Goal: Find specific page/section: Find specific page/section

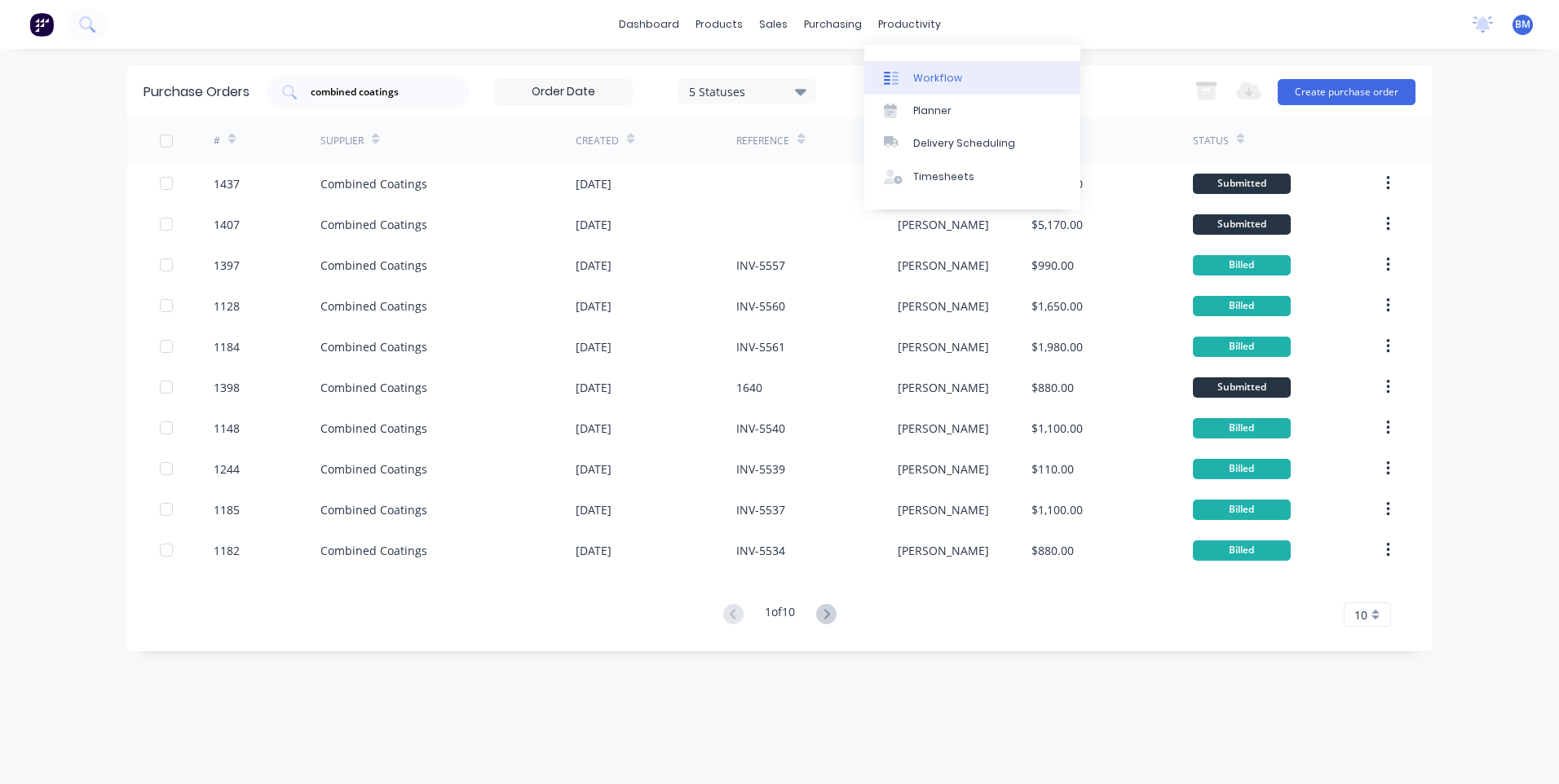
click at [919, 87] on link "Workflow" at bounding box center [972, 77] width 216 height 33
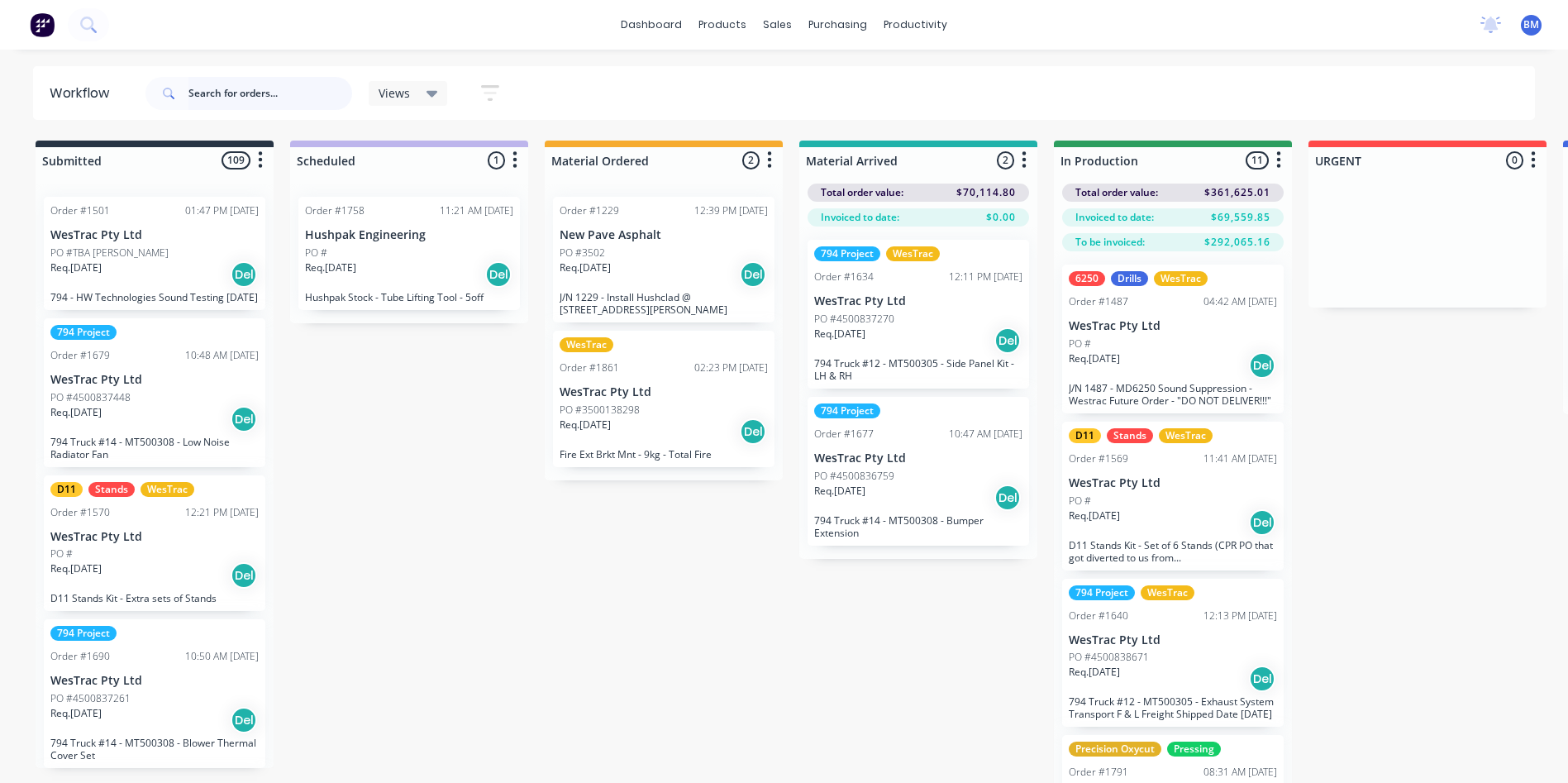
click at [236, 94] on input "text" at bounding box center [270, 94] width 163 height 33
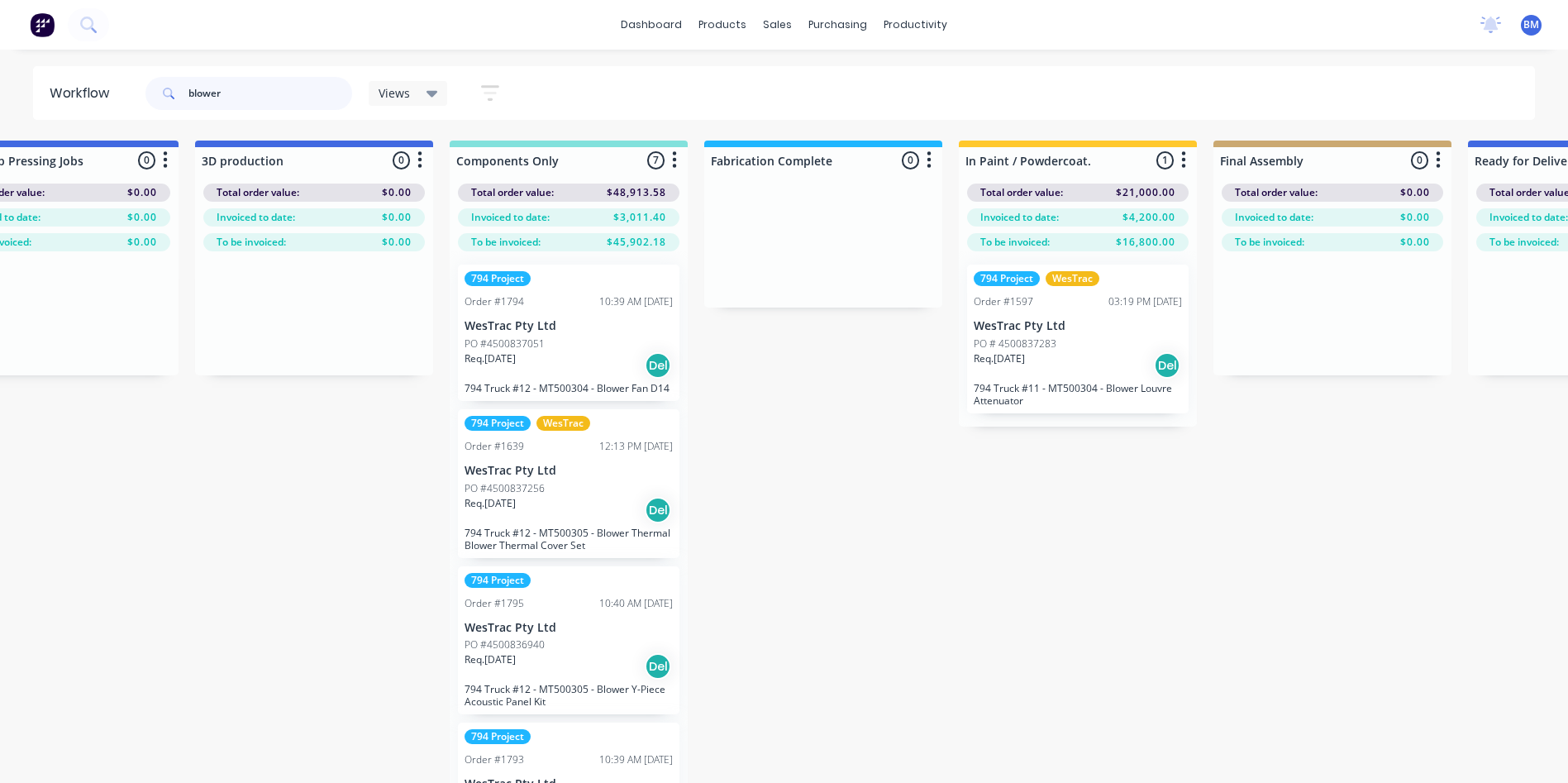
scroll to position [0, 1629]
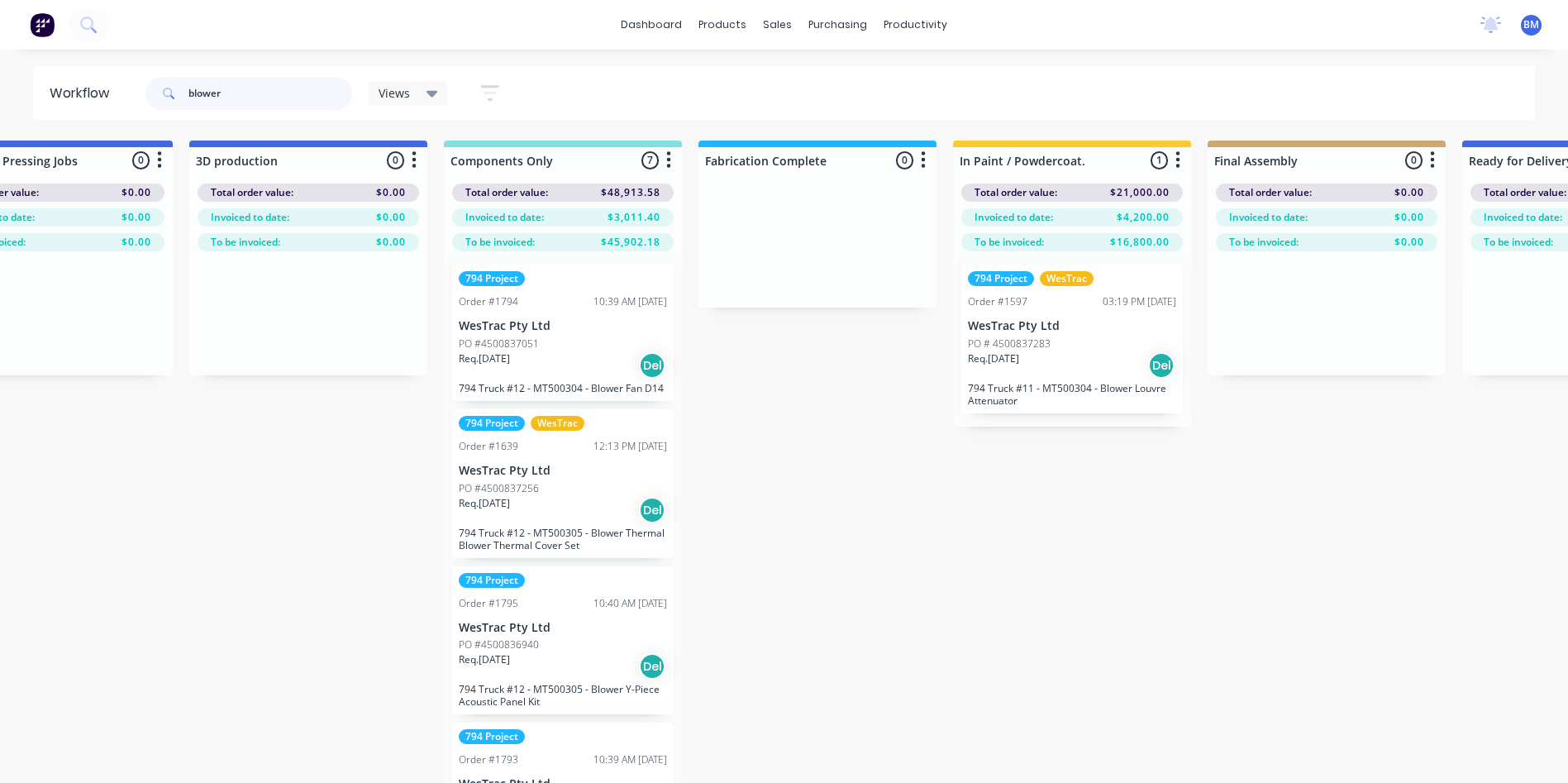
drag, startPoint x: 244, startPoint y: 100, endPoint x: 167, endPoint y: 100, distance: 77.0
click at [163, 100] on div "blower" at bounding box center [248, 94] width 206 height 33
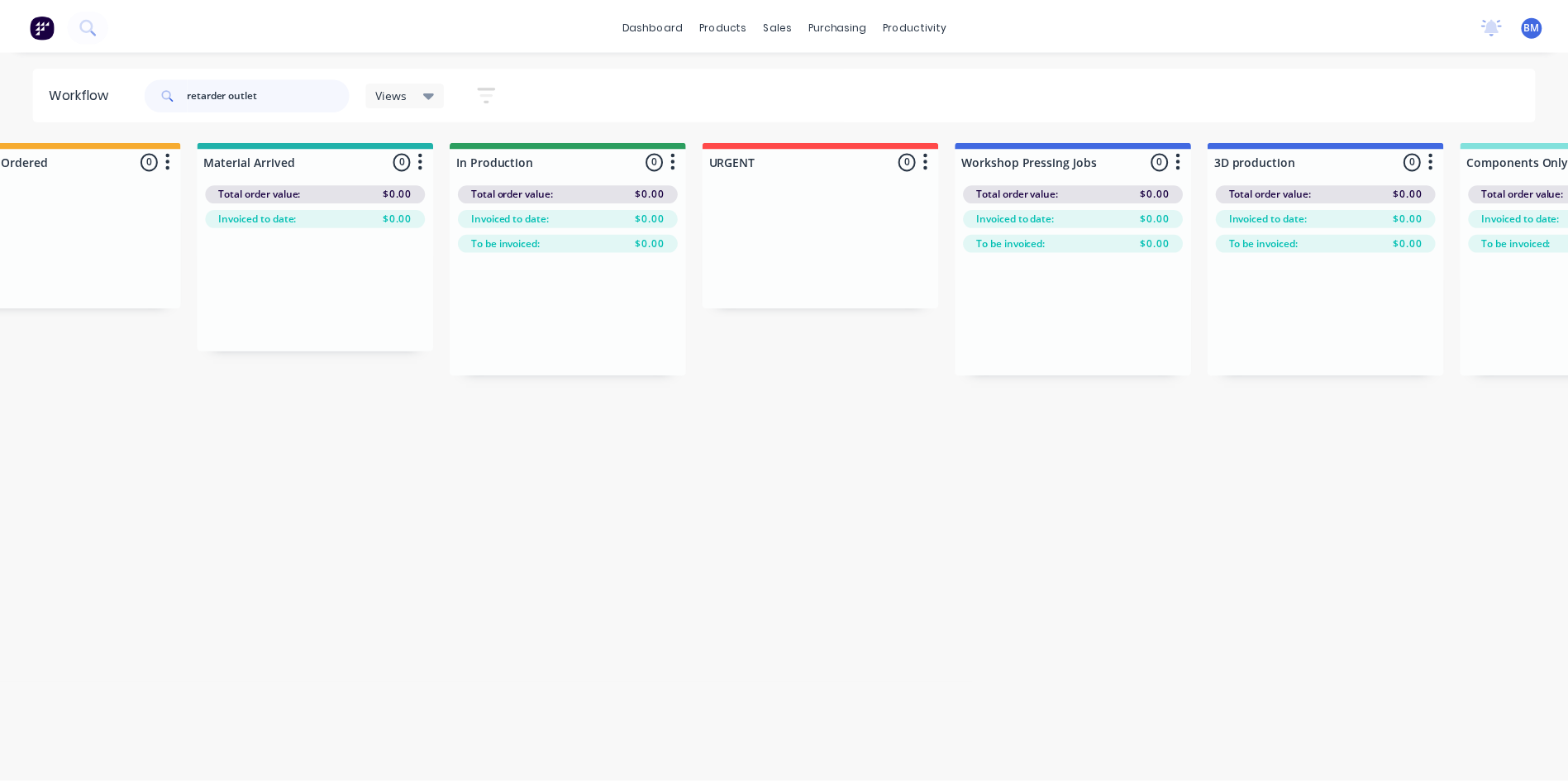
scroll to position [0, 0]
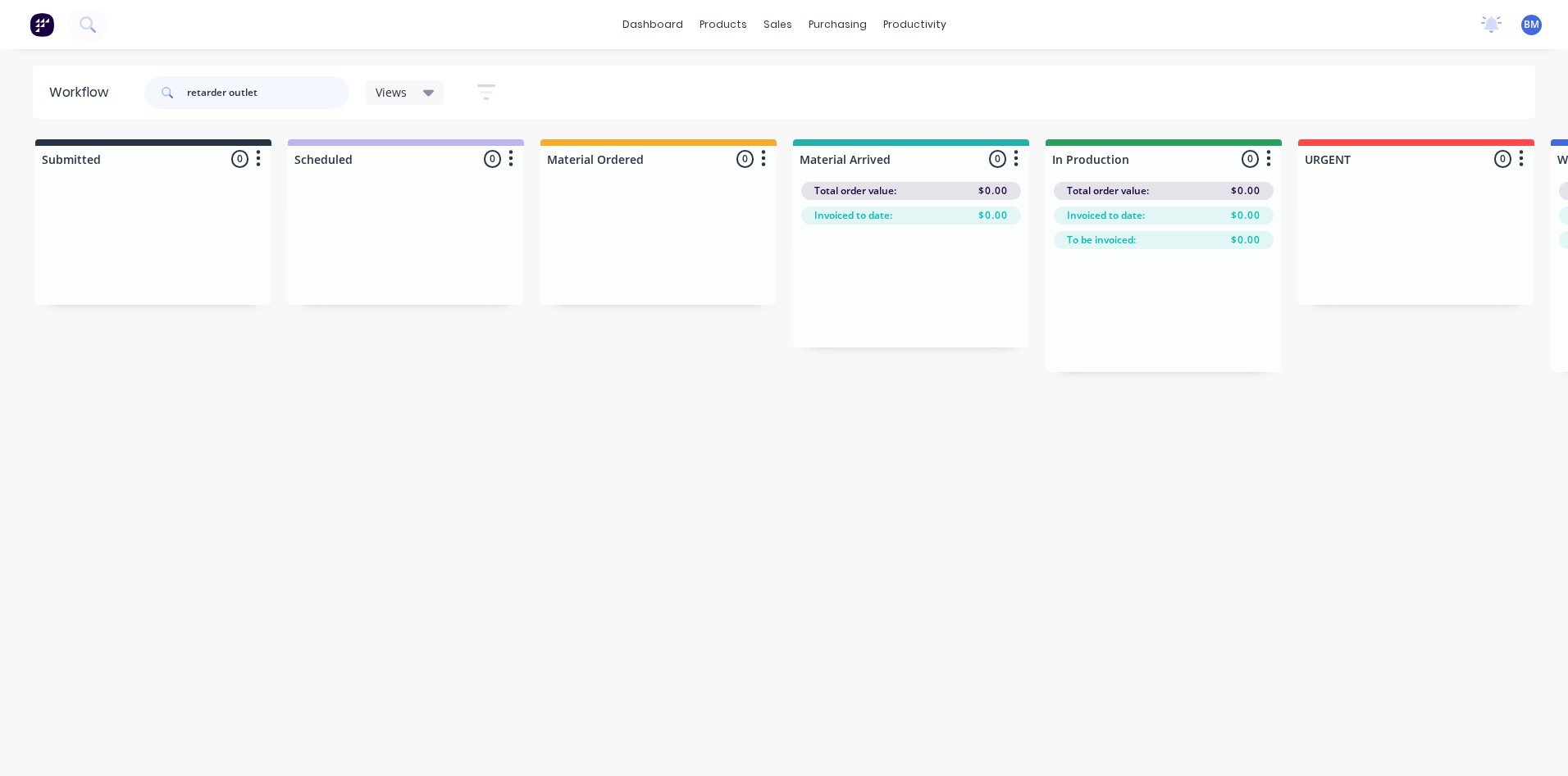
drag, startPoint x: 273, startPoint y: 89, endPoint x: 40, endPoint y: 80, distance: 233.2
click at [44, 80] on header "Workflow retarder outlet Views Save new view None (Default) edit 3D only edit S…" at bounding box center [784, 92] width 1503 height 53
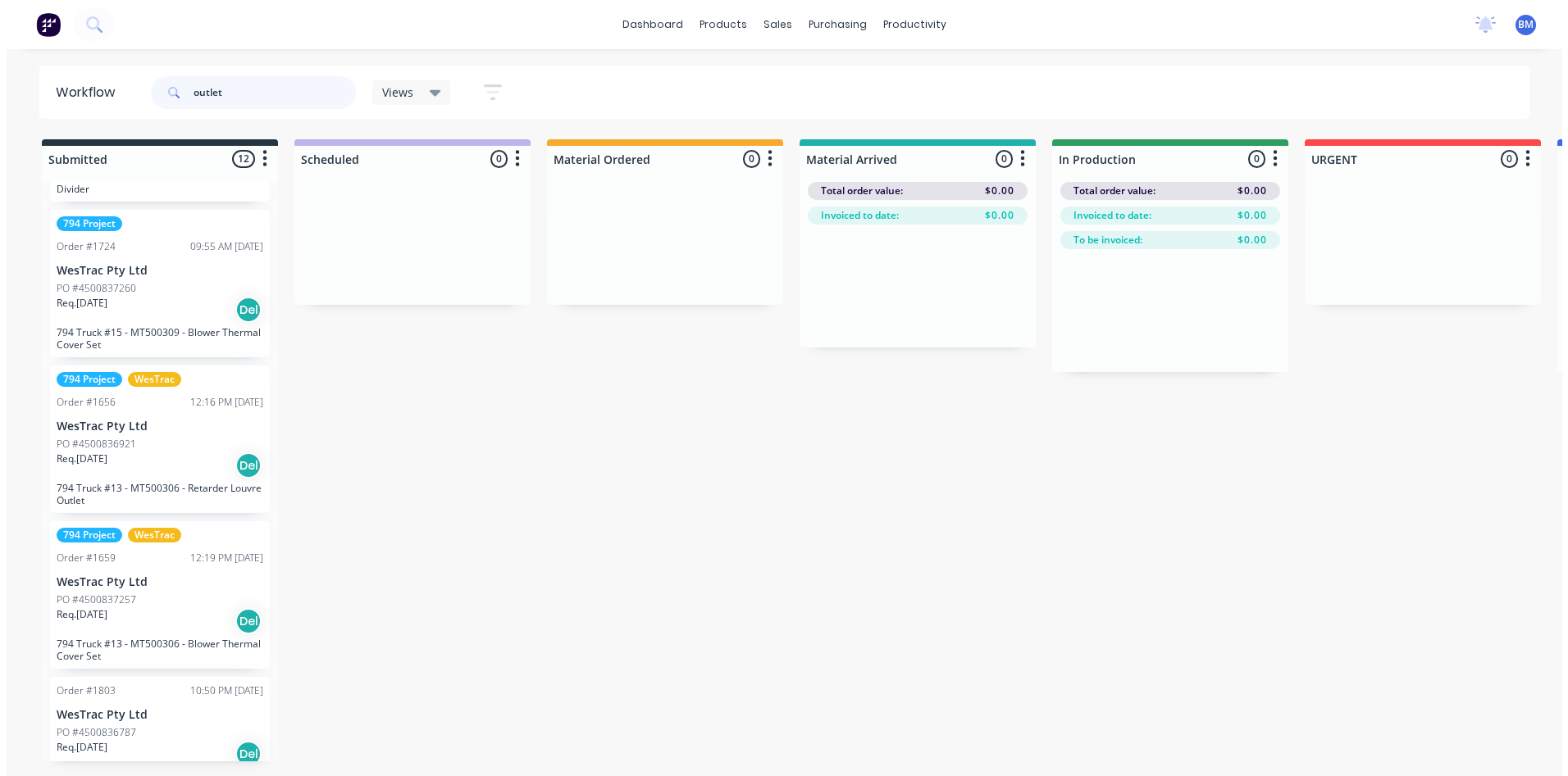
scroll to position [492, 0]
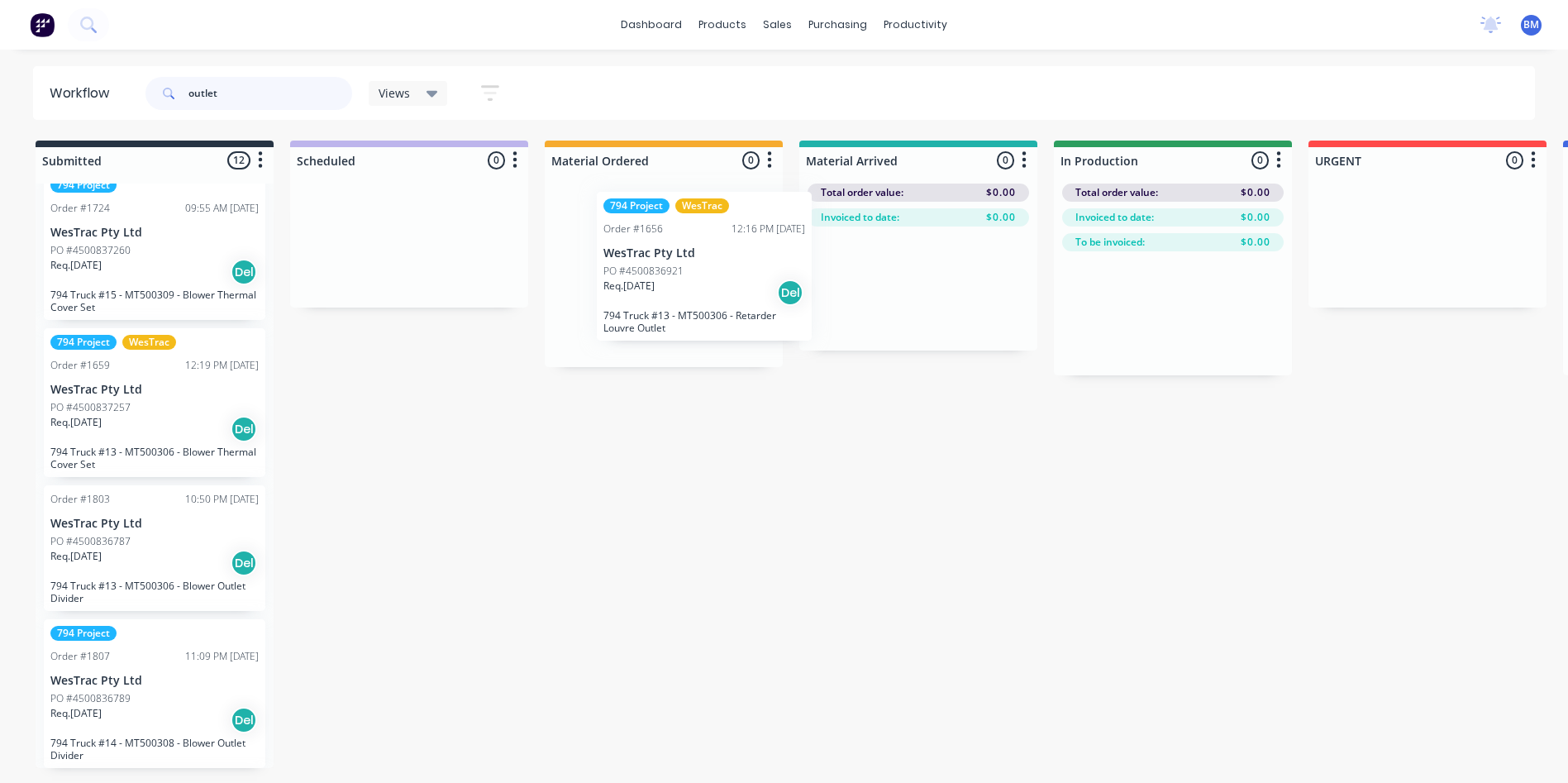
drag, startPoint x: 111, startPoint y: 431, endPoint x: 671, endPoint y: 297, distance: 575.8
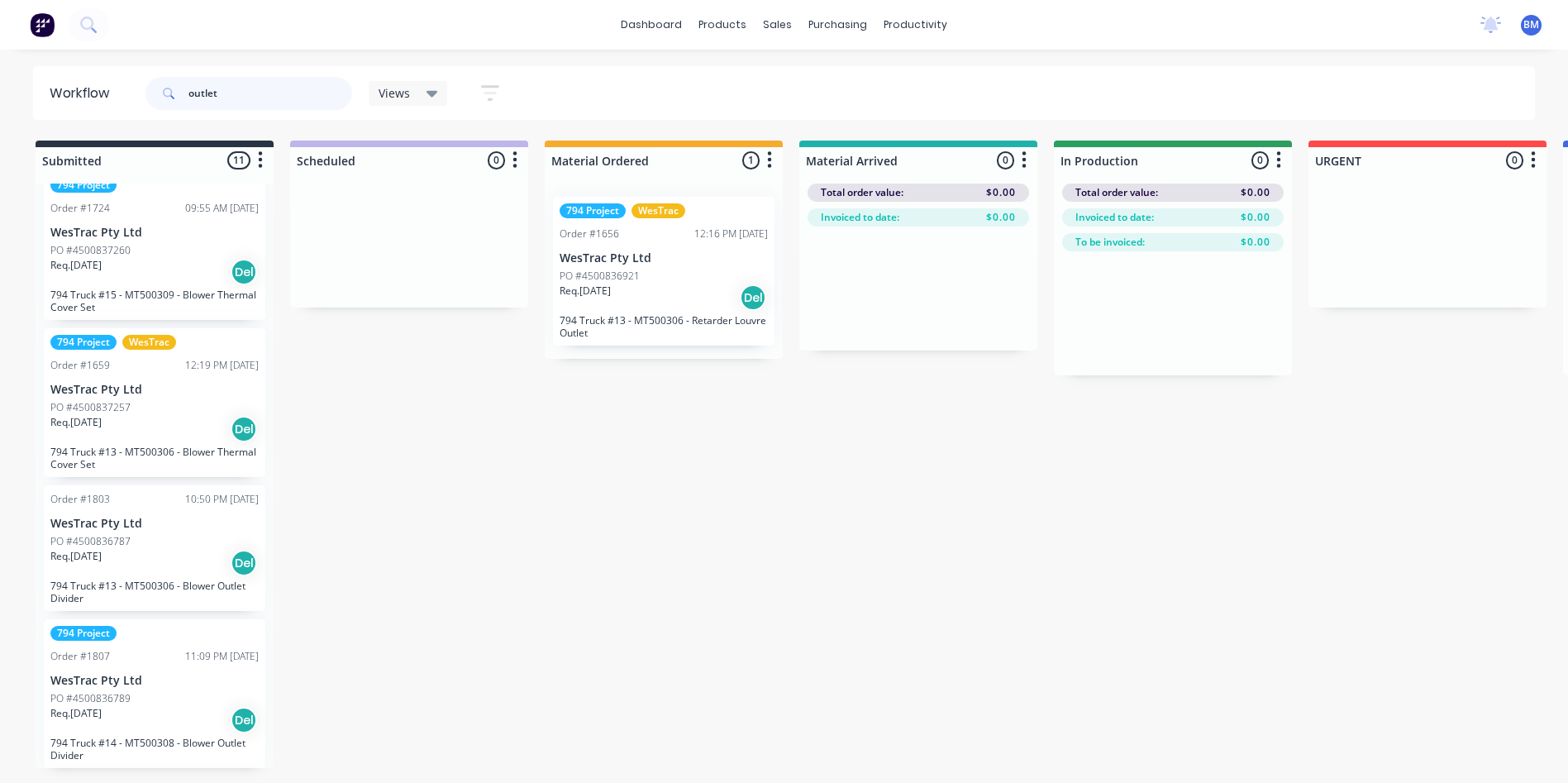
drag, startPoint x: 301, startPoint y: 83, endPoint x: 250, endPoint y: 92, distance: 51.8
click at [253, 92] on input "outlet" at bounding box center [270, 94] width 163 height 33
drag, startPoint x: 250, startPoint y: 92, endPoint x: 37, endPoint y: 99, distance: 213.1
click at [37, 99] on header "Workflow outlet Views Save new view None (Default) edit 3D only edit Show/Hide …" at bounding box center [784, 93] width 1503 height 54
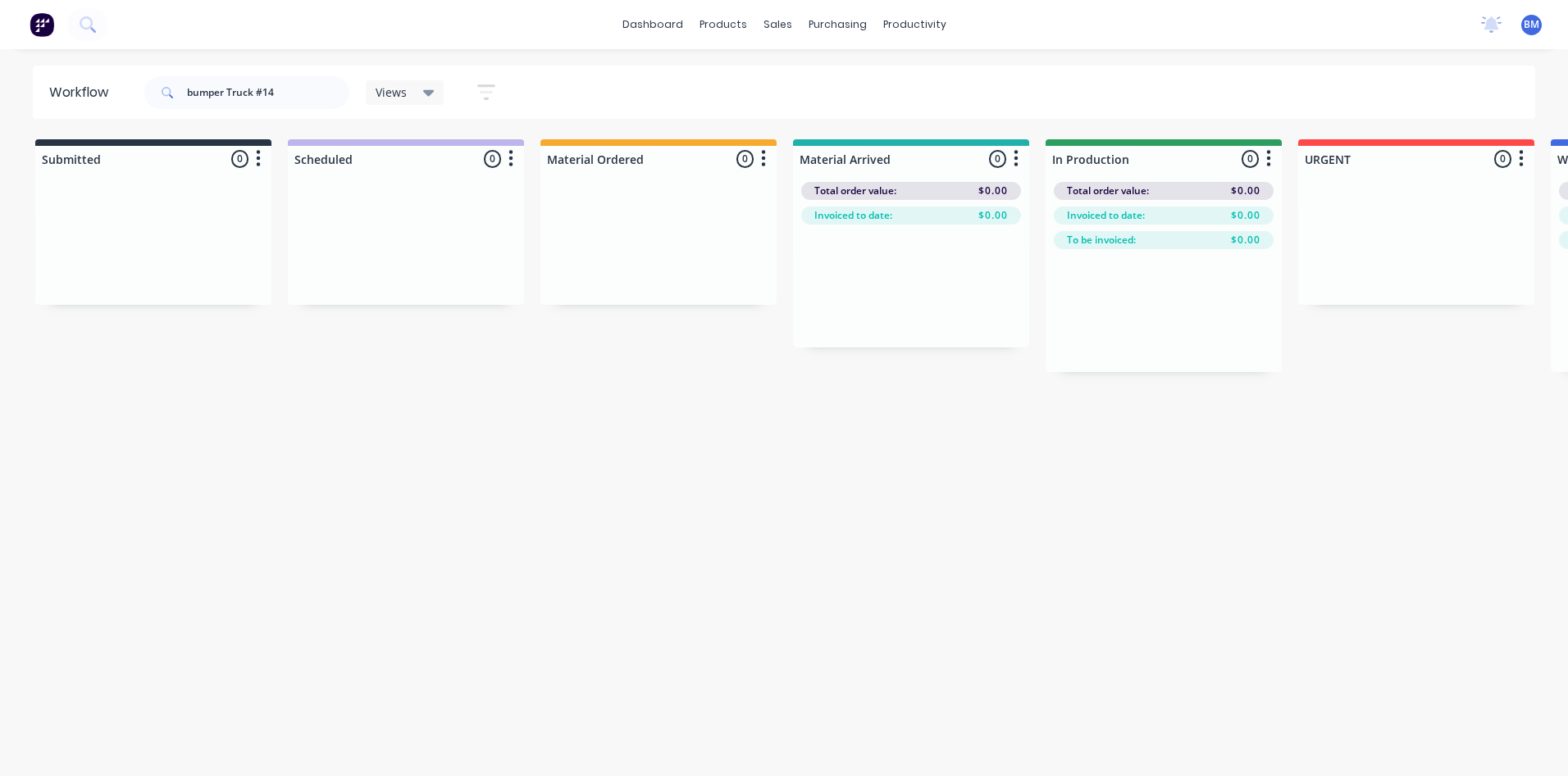
drag, startPoint x: 179, startPoint y: 773, endPoint x: 180, endPoint y: 783, distance: 10.0
click at [179, 678] on html "dashboard products sales purchasing productivity dashboard products Product Cat…" at bounding box center [784, 339] width 1568 height 678
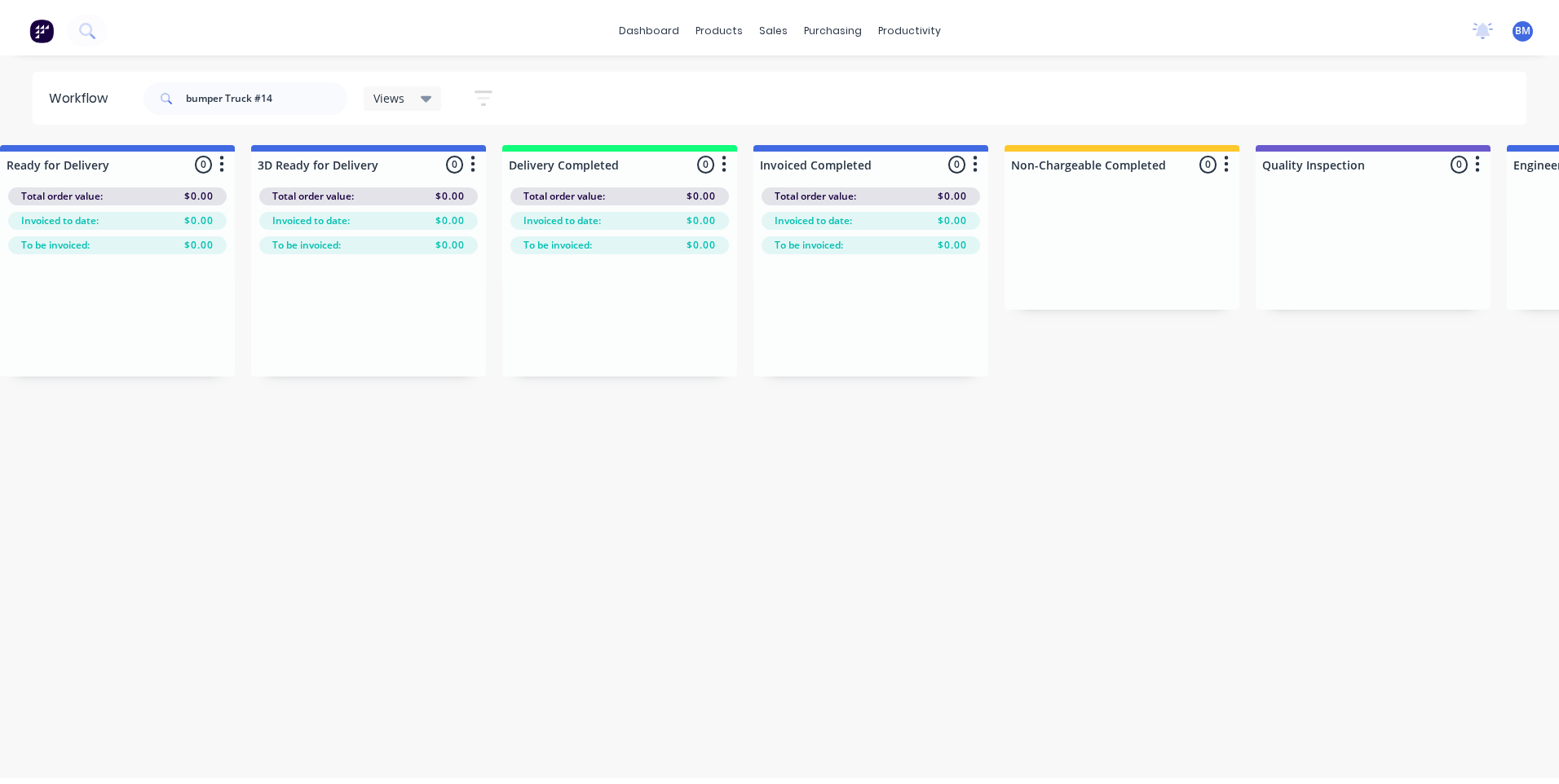
scroll to position [0, 0]
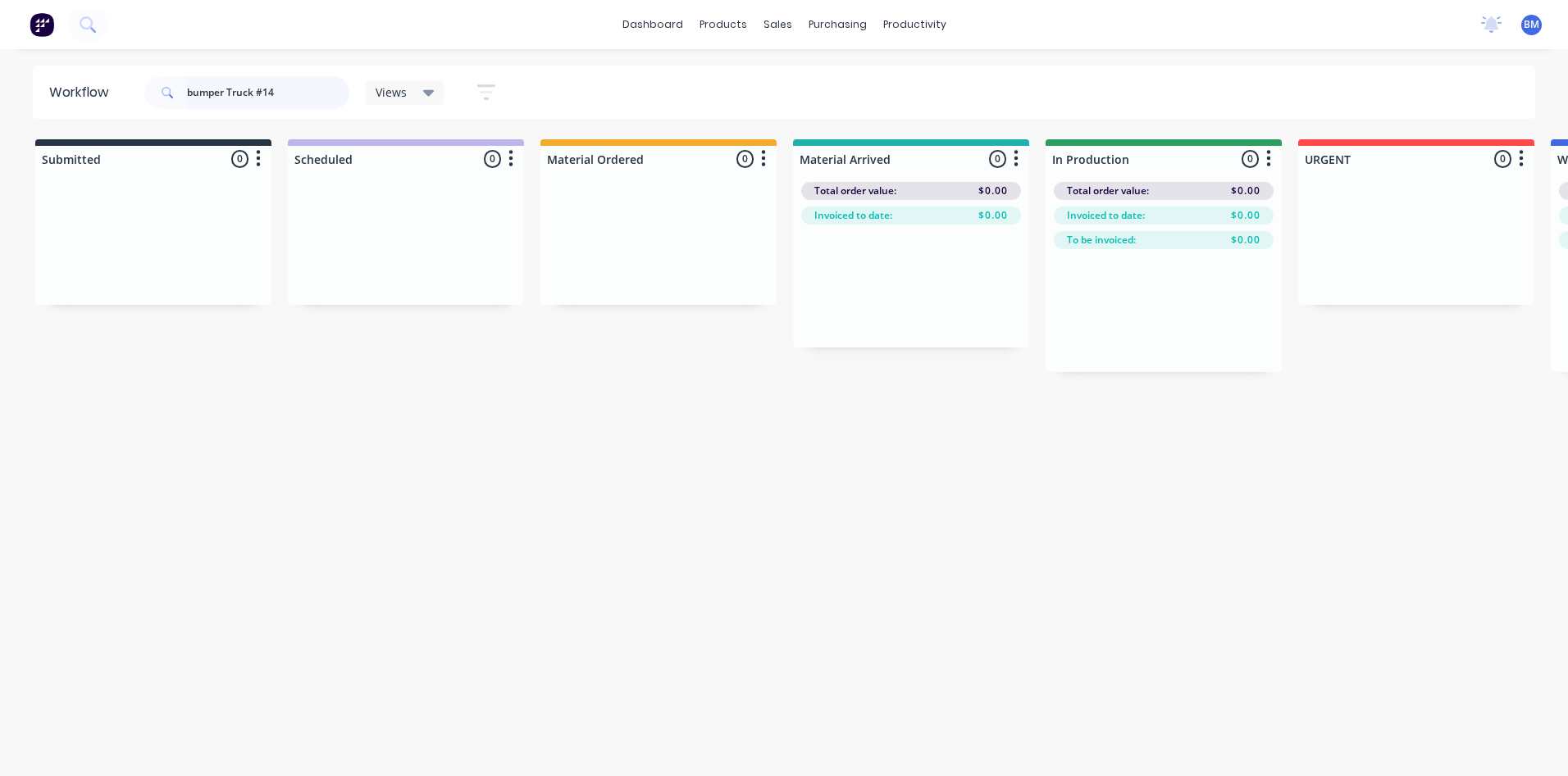
click at [196, 93] on input "bumper Truck #14" at bounding box center [268, 93] width 162 height 33
click at [224, 93] on input "Bumper Truck #14" at bounding box center [268, 93] width 162 height 33
type input "Bumper extension Truck #14"
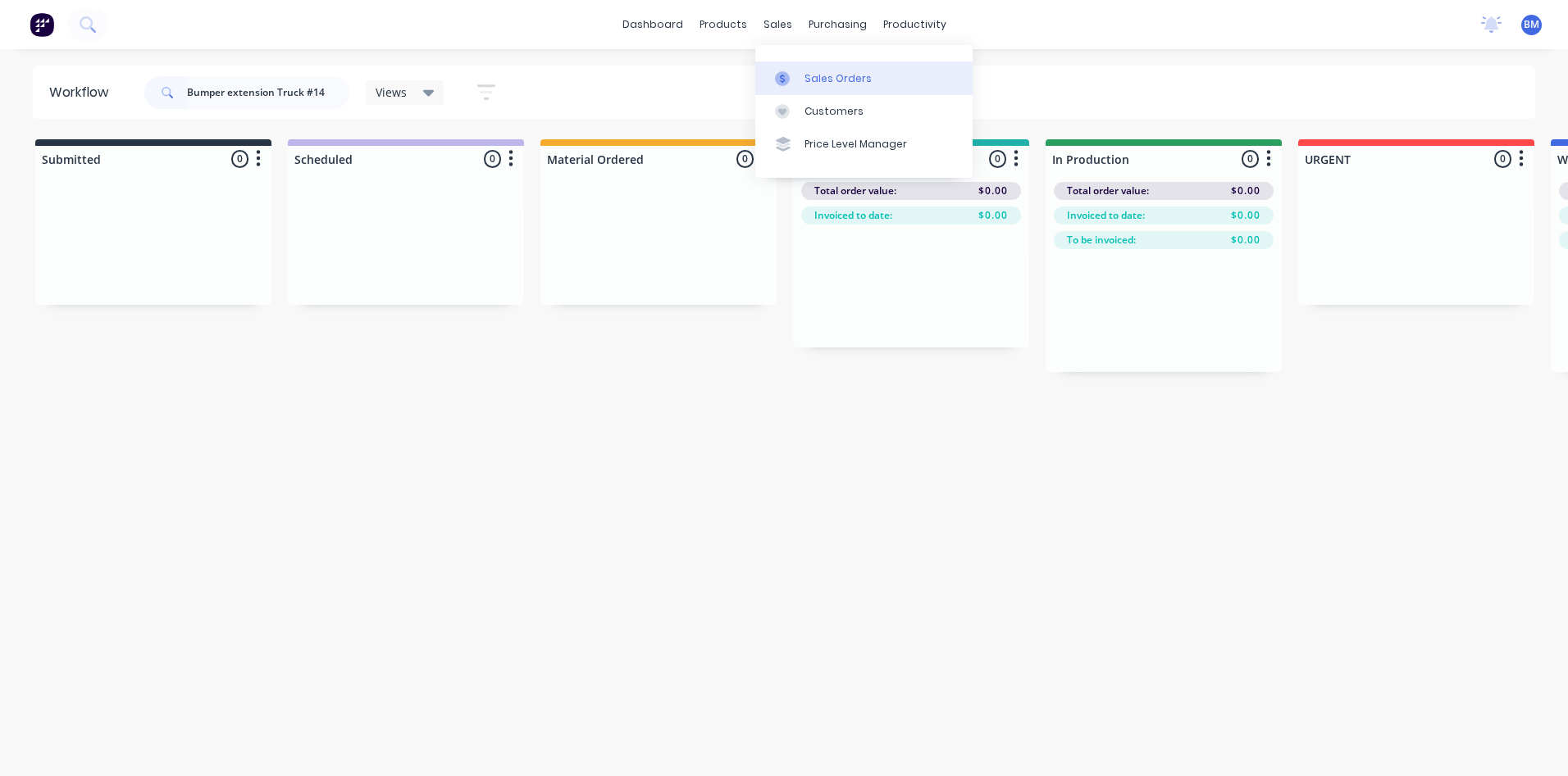
click at [792, 76] on div at bounding box center [787, 79] width 24 height 15
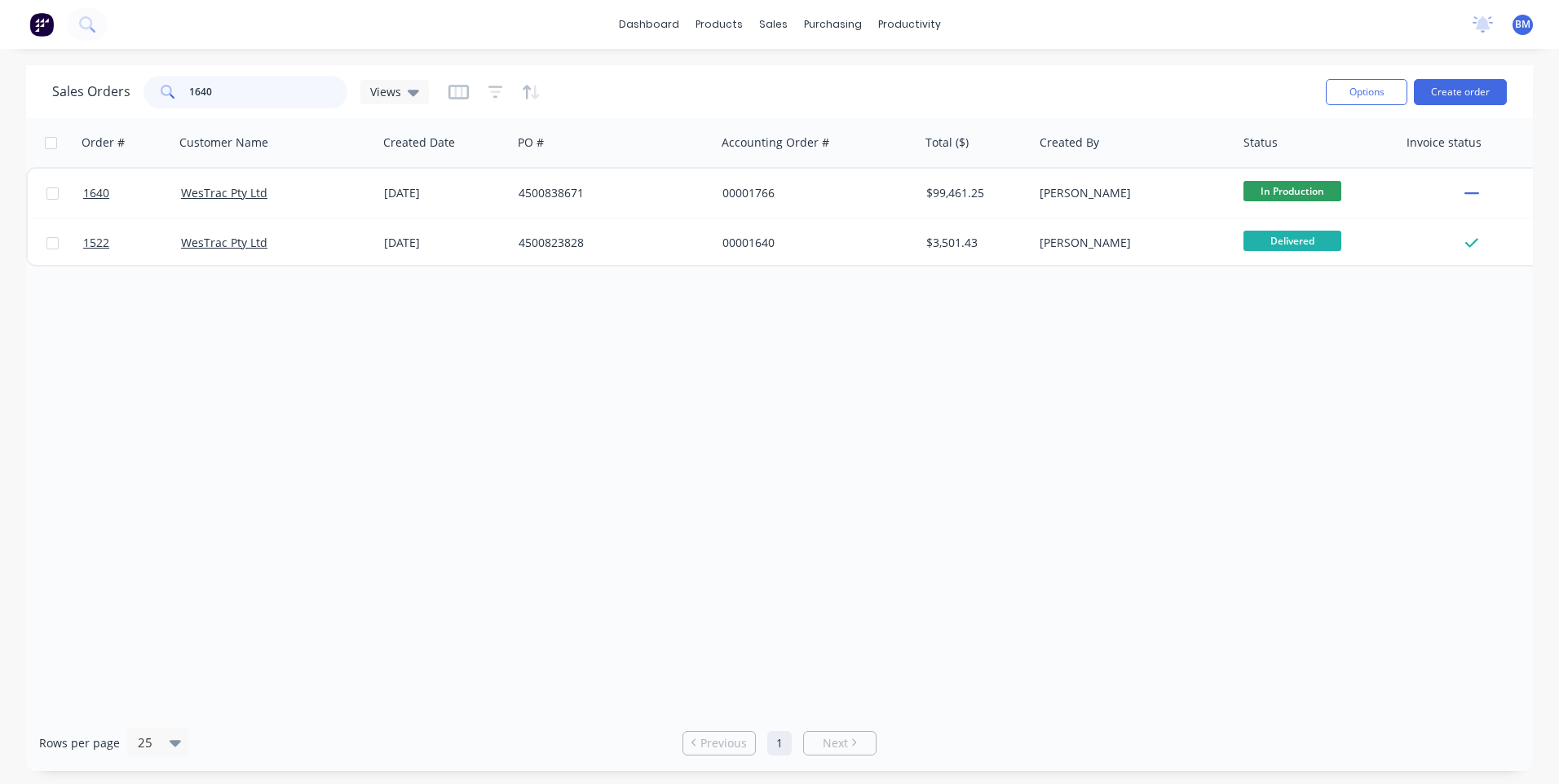
drag, startPoint x: 234, startPoint y: 87, endPoint x: -125, endPoint y: 143, distance: 363.3
click at [0, 143] on html "dashboard products sales purchasing productivity dashboard products Product Cat…" at bounding box center [780, 392] width 1559 height 784
type input "B"
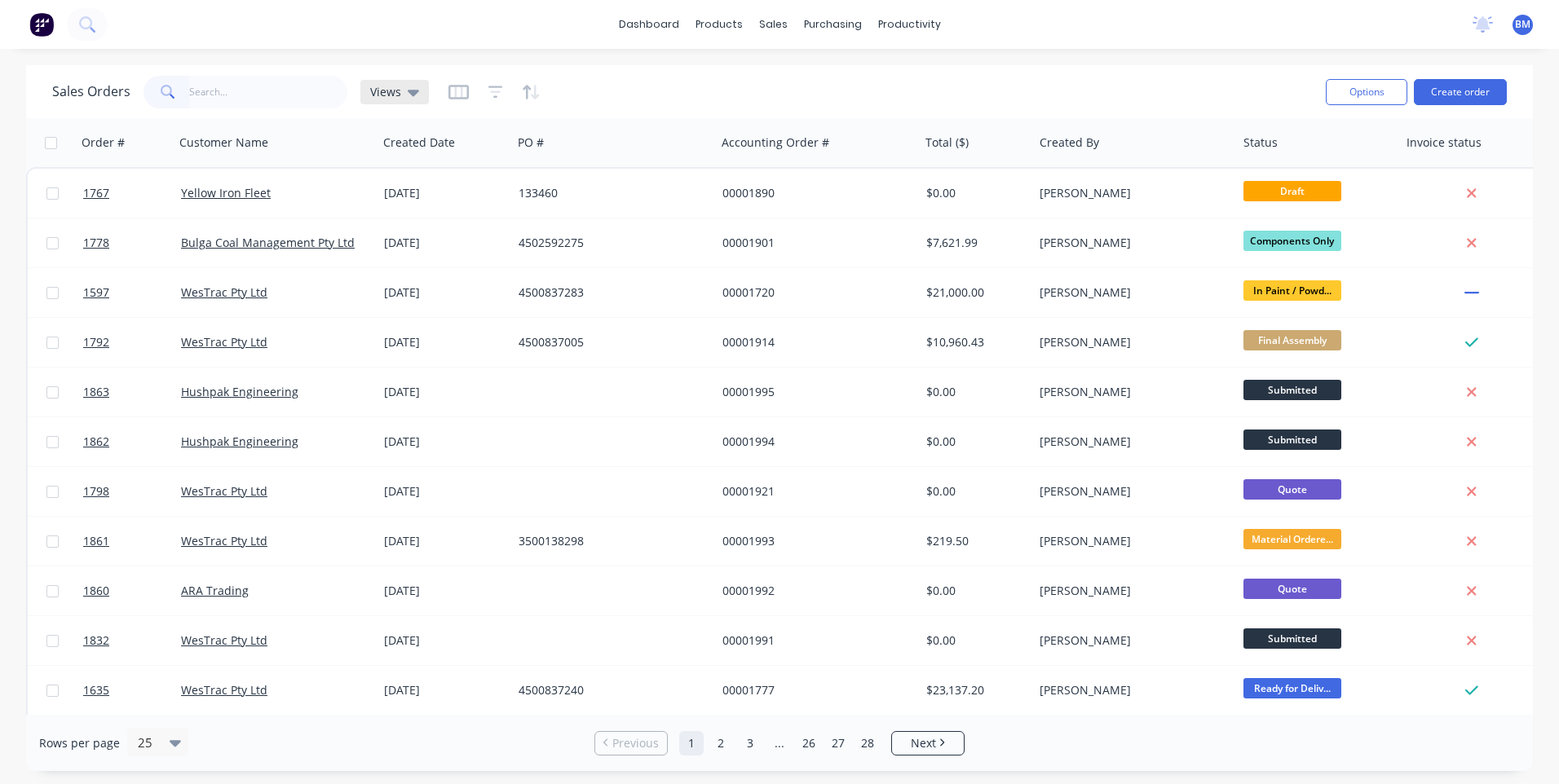
click at [387, 97] on span "Views" at bounding box center [386, 92] width 31 height 17
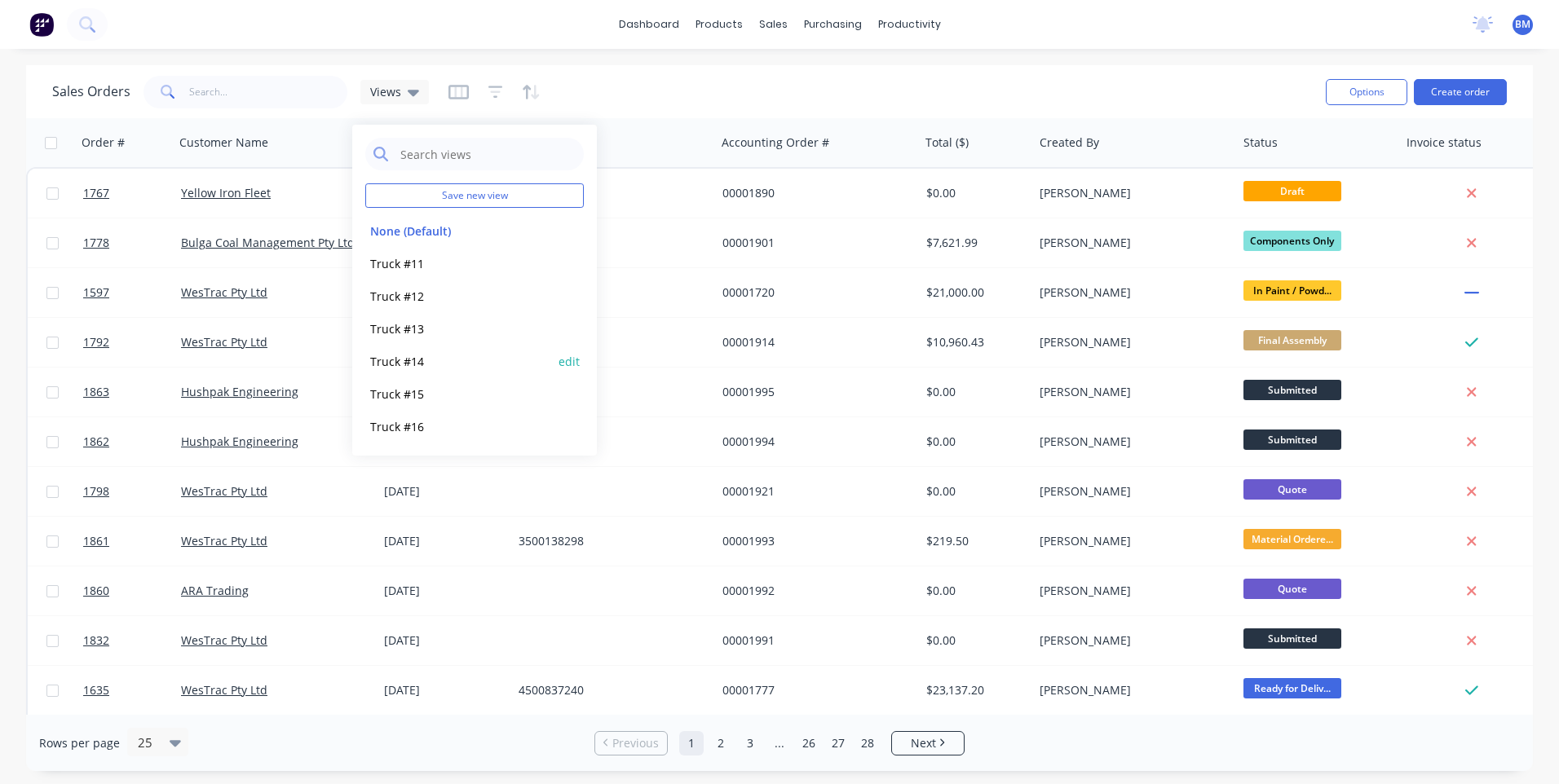
click at [410, 359] on button "Truck #14" at bounding box center [458, 361] width 186 height 18
